Goal: Transaction & Acquisition: Purchase product/service

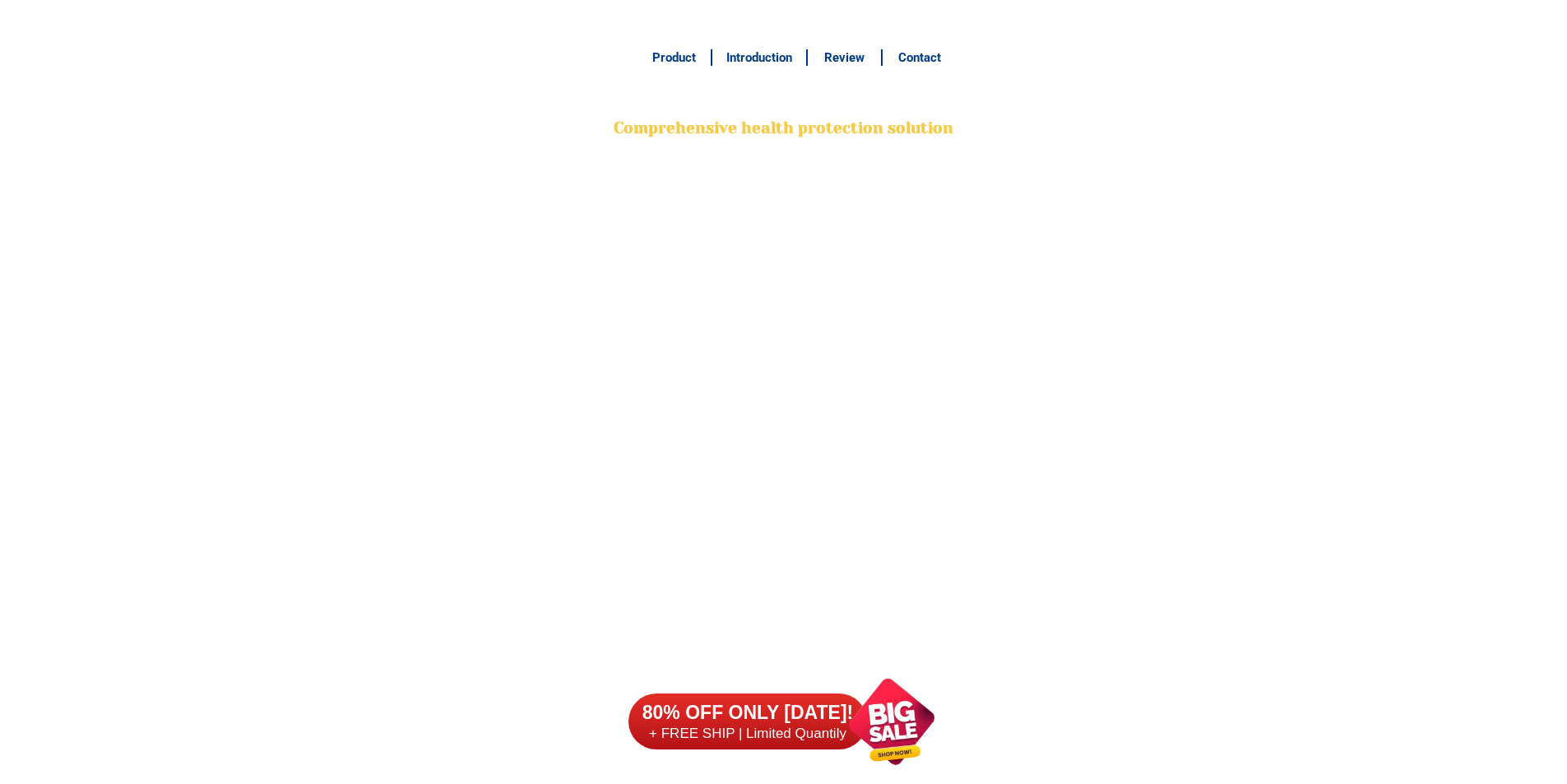
scroll to position [13047, 0]
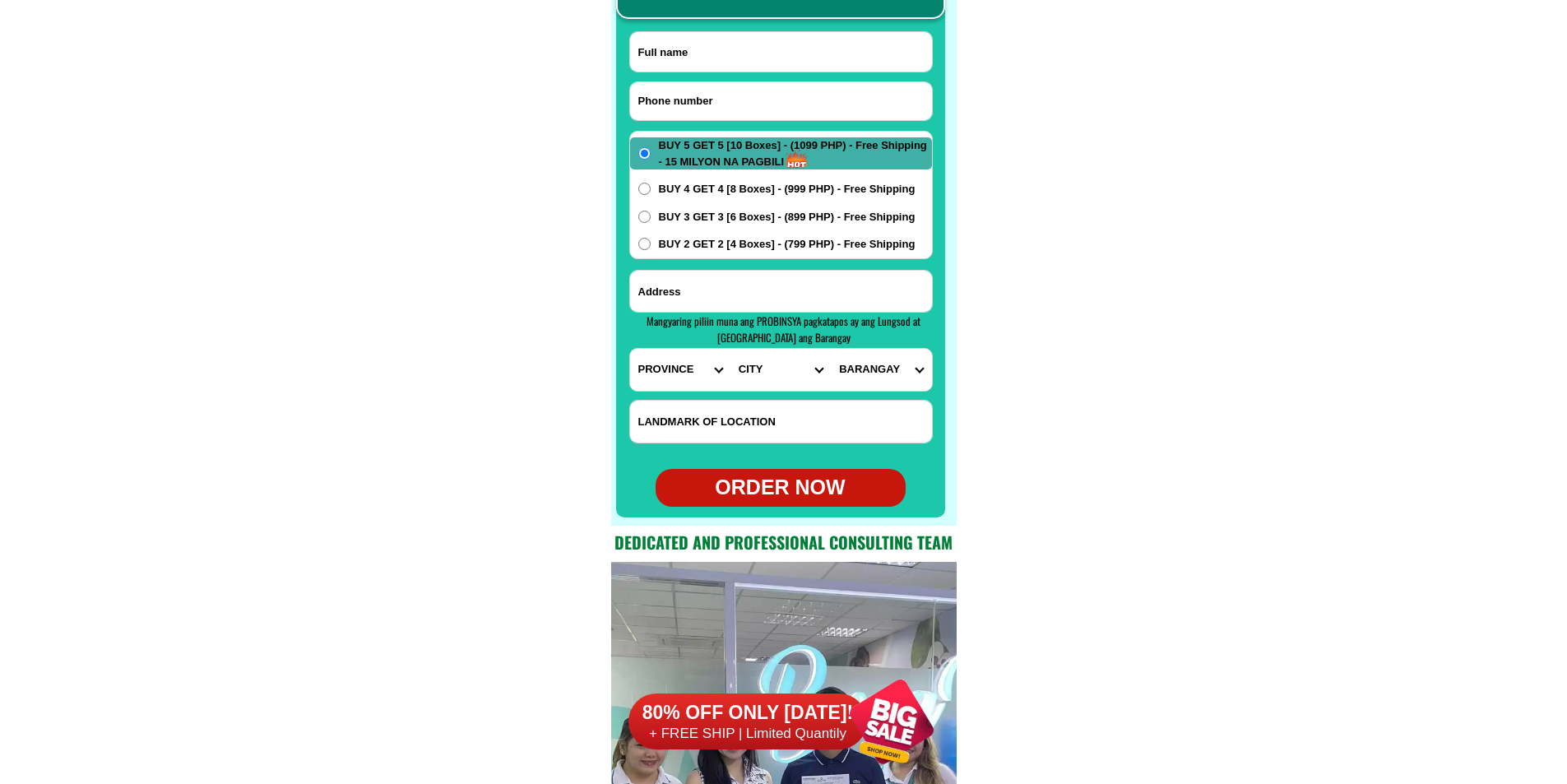
click at [736, 100] on input "Input phone_number" at bounding box center [781, 101] width 302 height 38
paste input "09853505654"
type input "09853505654"
click at [816, 53] on input "Input full_name" at bounding box center [781, 52] width 302 height 40
paste input "INDAILECIA MERIDOR"
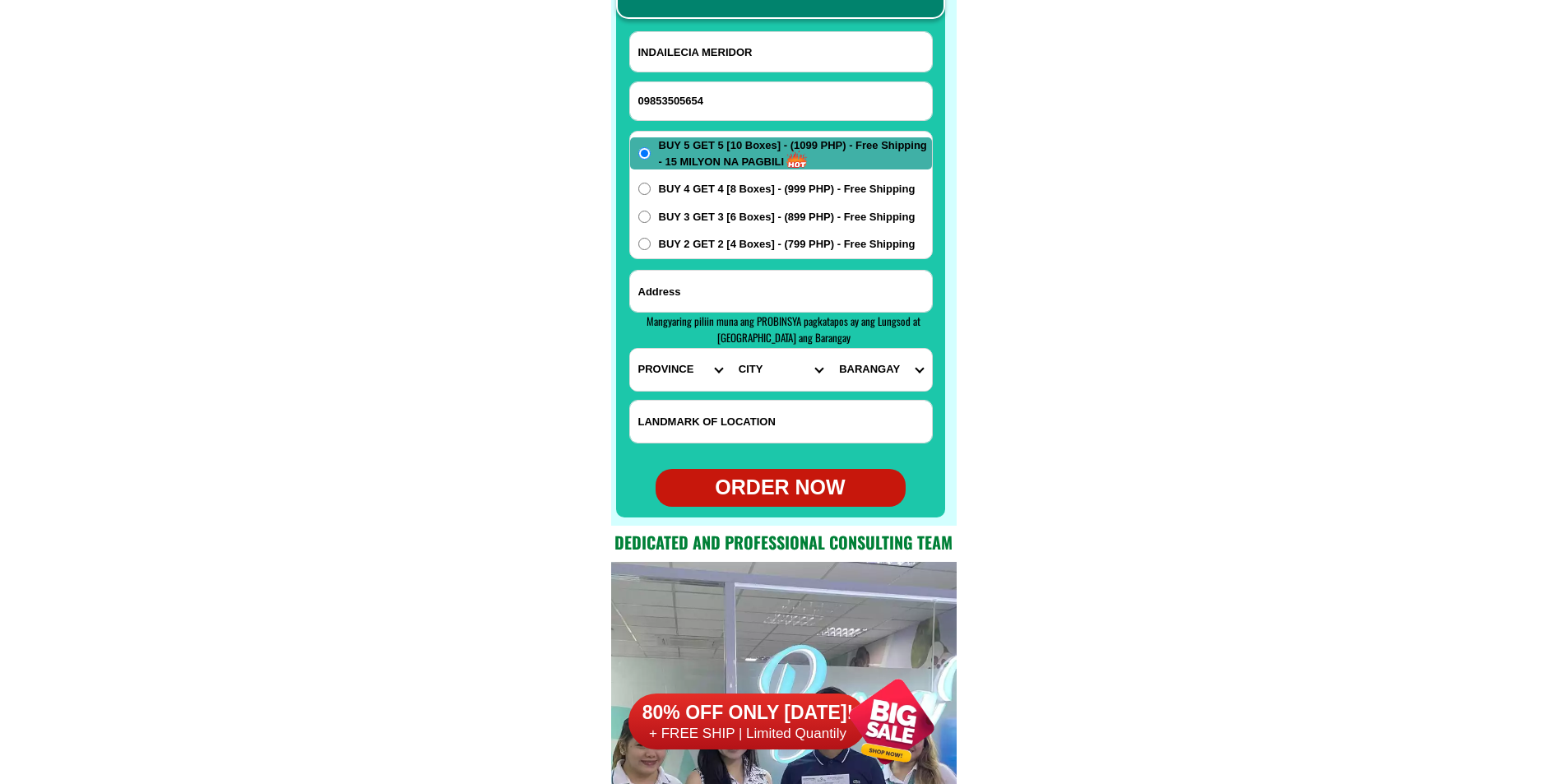
type input "INDAILECIA MERIDOR"
click at [765, 293] on input "Input address" at bounding box center [781, 292] width 302 height 41
paste input "BRGY [PERSON_NAME] PUROK 4 [PERSON_NAME] [GEOGRAPHIC_DATA]"
type input "BRGY [PERSON_NAME] PUROK 4 [PERSON_NAME] [GEOGRAPHIC_DATA]"
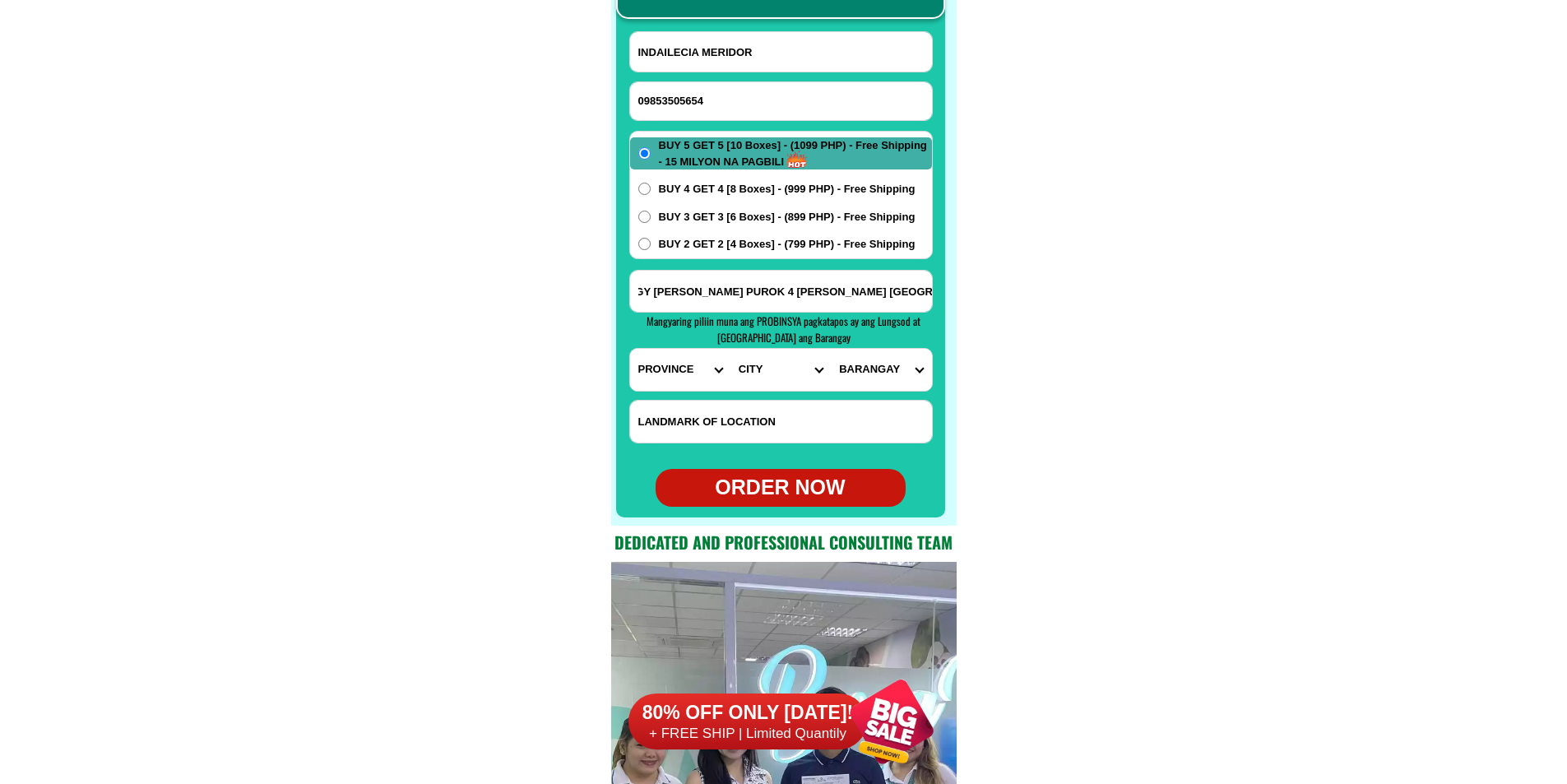
click at [713, 241] on span "BUY 2 GET 2 [4 Boxes] - (799 PHP) - Free Shipping" at bounding box center [787, 244] width 257 height 16
click at [651, 241] on input "BUY 2 GET 2 [4 Boxes] - (799 PHP) - Free Shipping" at bounding box center [645, 244] width 13 height 13
radio input "true"
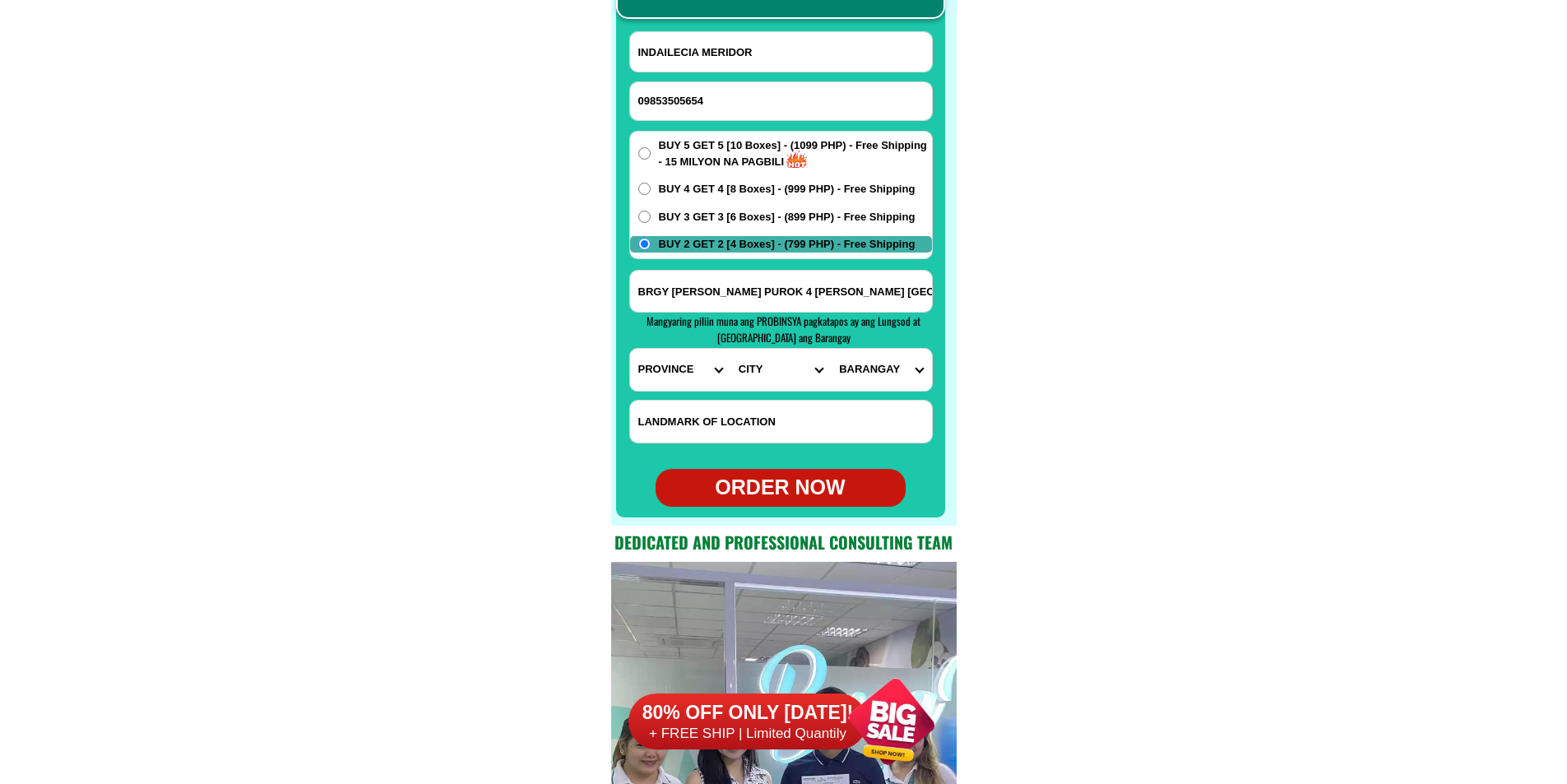
click at [650, 370] on select "PROVINCE [GEOGRAPHIC_DATA] [GEOGRAPHIC_DATA][PERSON_NAME][GEOGRAPHIC_DATA][GEOG…" at bounding box center [680, 369] width 100 height 42
select select "63_199"
click at [630, 348] on select "PROVINCE [GEOGRAPHIC_DATA] [GEOGRAPHIC_DATA][PERSON_NAME][GEOGRAPHIC_DATA][GEOG…" at bounding box center [680, 369] width 100 height 42
click at [748, 384] on select "CITY [GEOGRAPHIC_DATA][PERSON_NAME][GEOGRAPHIC_DATA] [GEOGRAPHIC_DATA] [GEOGRAP…" at bounding box center [780, 369] width 100 height 42
select select "63_1994786"
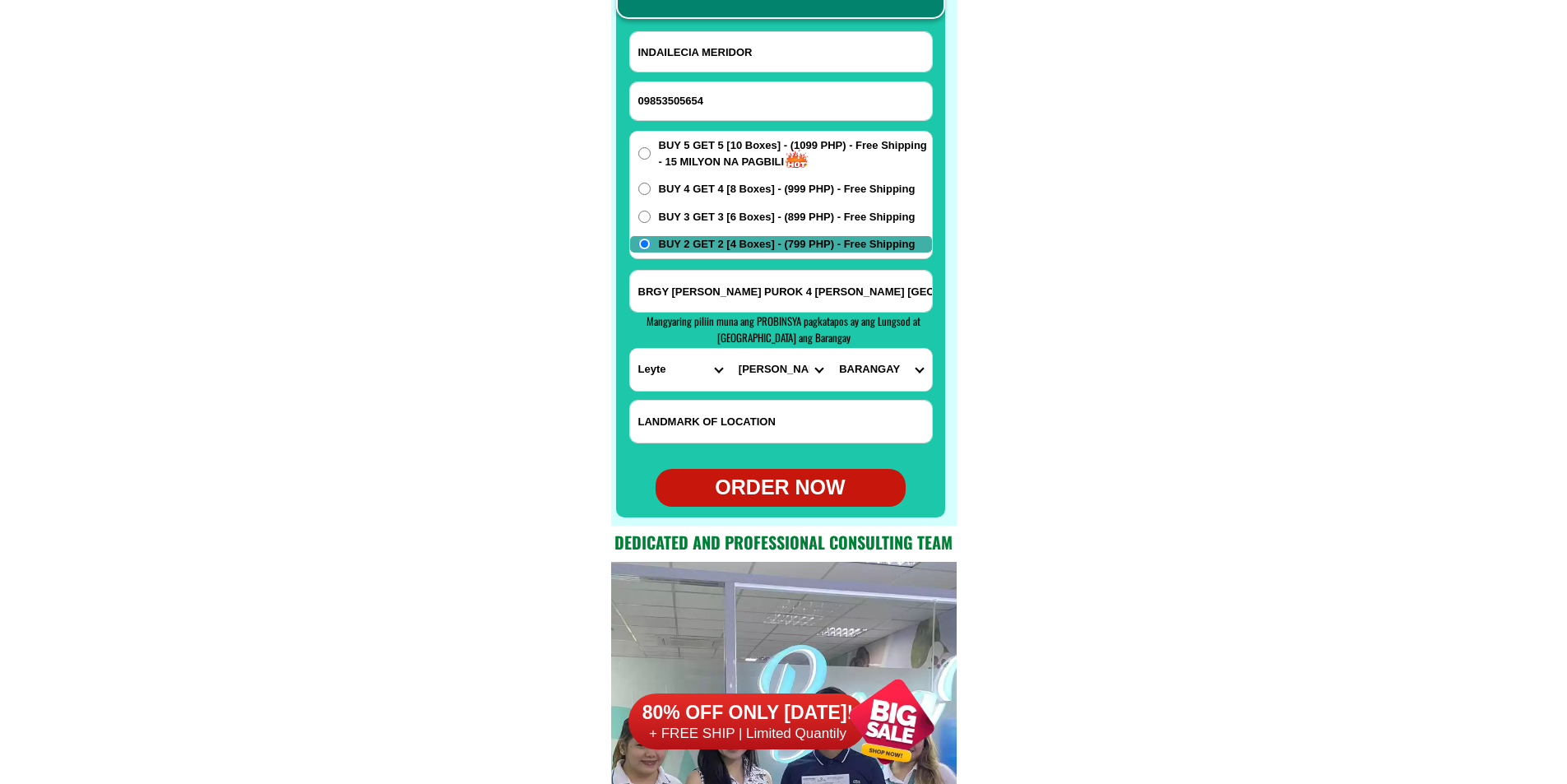
click at [730, 348] on select "CITY [GEOGRAPHIC_DATA][PERSON_NAME][GEOGRAPHIC_DATA] [GEOGRAPHIC_DATA] [GEOGRAP…" at bounding box center [780, 369] width 100 height 42
click at [874, 365] on select "[GEOGRAPHIC_DATA] [GEOGRAPHIC_DATA][PERSON_NAME][GEOGRAPHIC_DATA] [GEOGRAPHIC_D…" at bounding box center [881, 369] width 100 height 42
click at [831, 348] on select "[GEOGRAPHIC_DATA] [GEOGRAPHIC_DATA][PERSON_NAME][GEOGRAPHIC_DATA] [GEOGRAPHIC_D…" at bounding box center [881, 369] width 100 height 42
click at [885, 368] on select "[GEOGRAPHIC_DATA] [GEOGRAPHIC_DATA][PERSON_NAME][GEOGRAPHIC_DATA] [GEOGRAPHIC_D…" at bounding box center [881, 369] width 100 height 42
select select "63_19947864495"
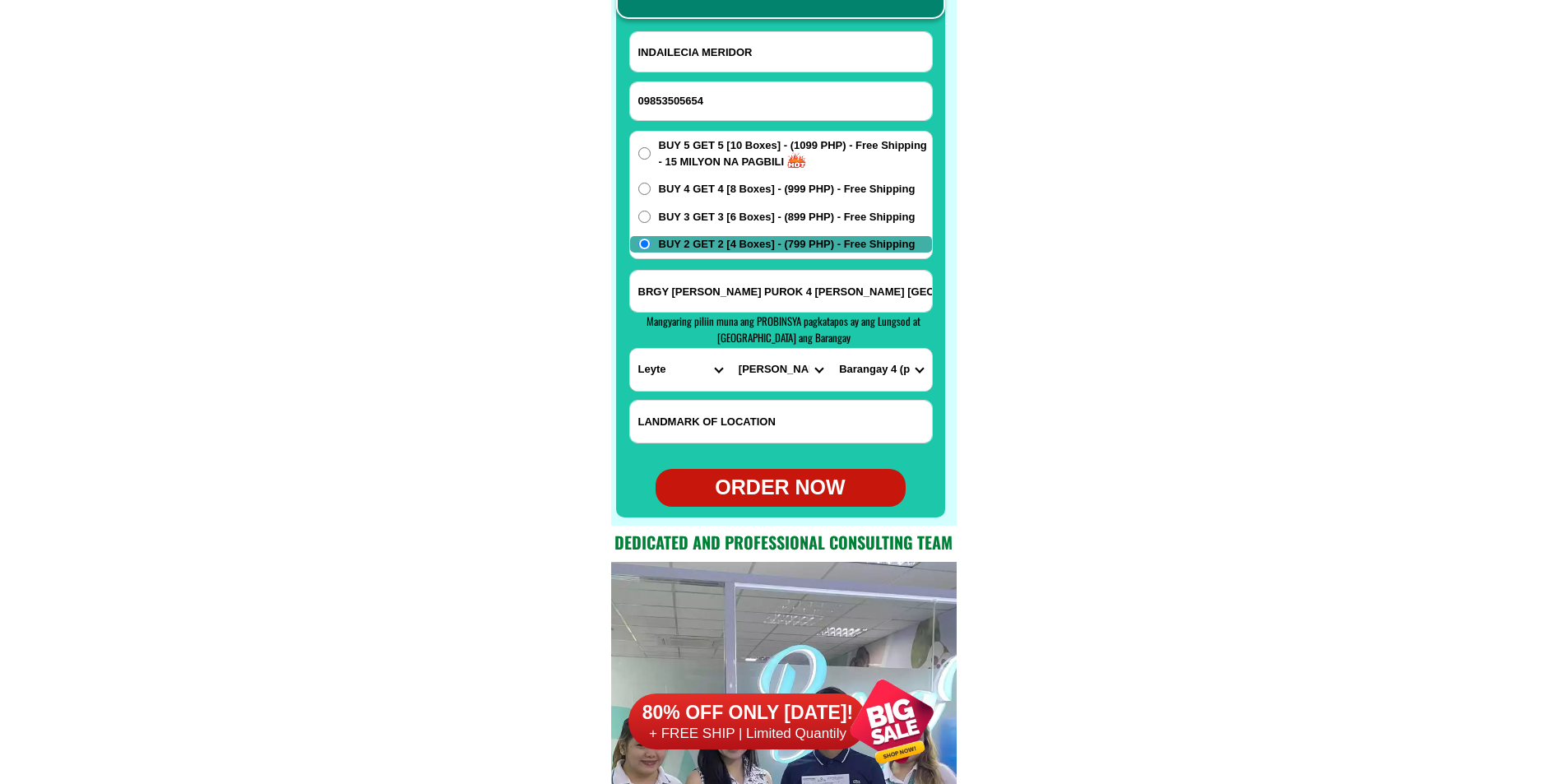
click at [831, 348] on select "[GEOGRAPHIC_DATA] [GEOGRAPHIC_DATA][PERSON_NAME][GEOGRAPHIC_DATA] [GEOGRAPHIC_D…" at bounding box center [881, 369] width 100 height 42
click at [783, 485] on div "ORDER NOW" at bounding box center [781, 487] width 250 height 32
type input "INDAILECIA MERIDOR"
type input "BRGY [PERSON_NAME] PUROK 4 [PERSON_NAME] [GEOGRAPHIC_DATA]"
radio input "true"
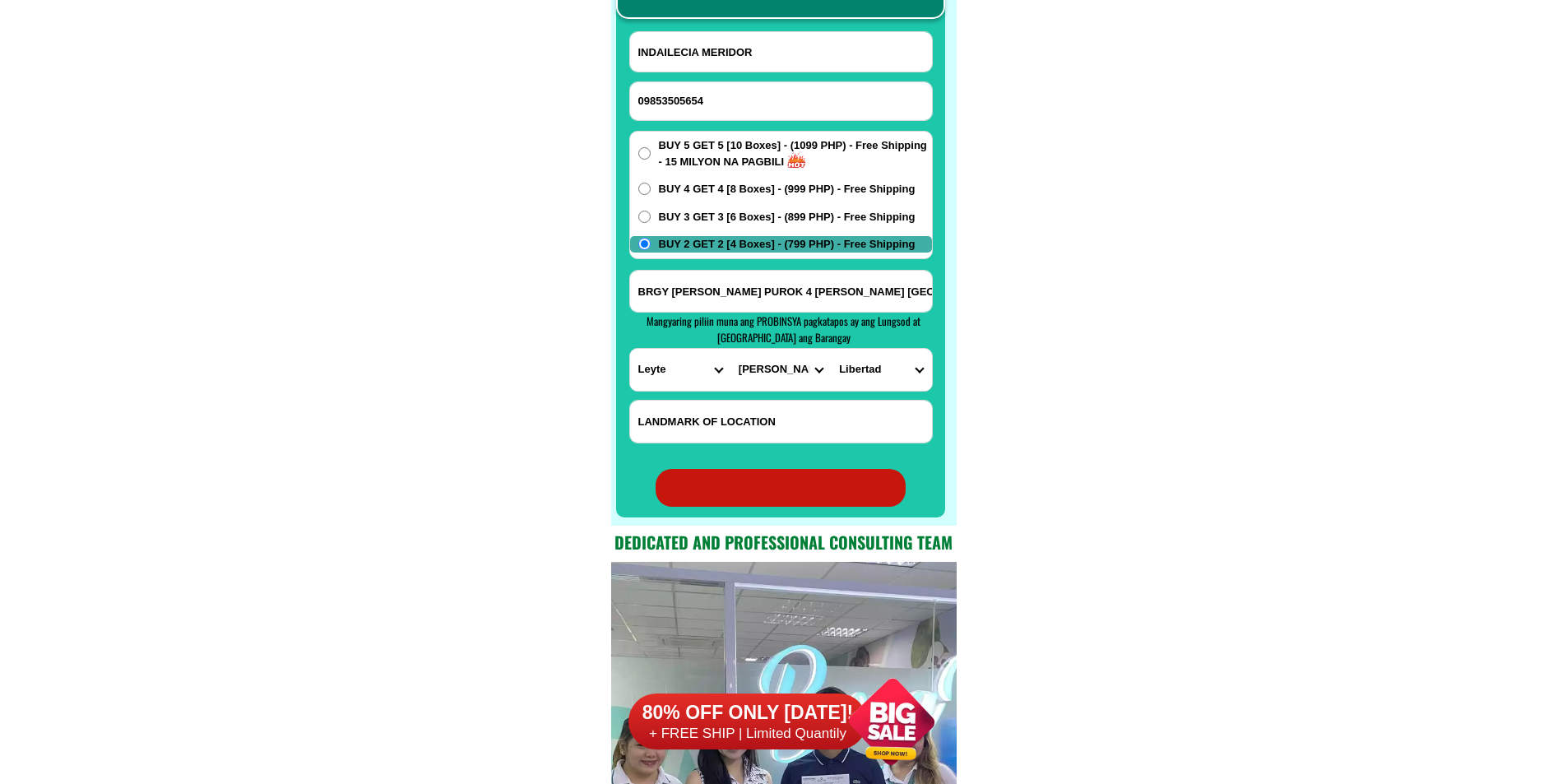
radio input "true"
